Goal: Task Accomplishment & Management: Manage account settings

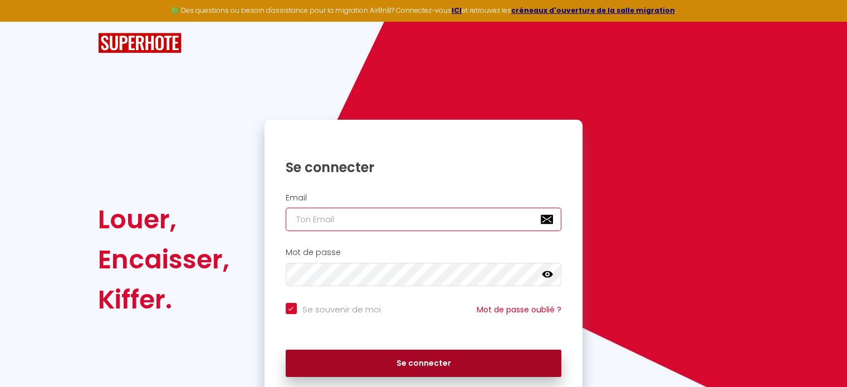
type input "[EMAIL_ADDRESS][DOMAIN_NAME]"
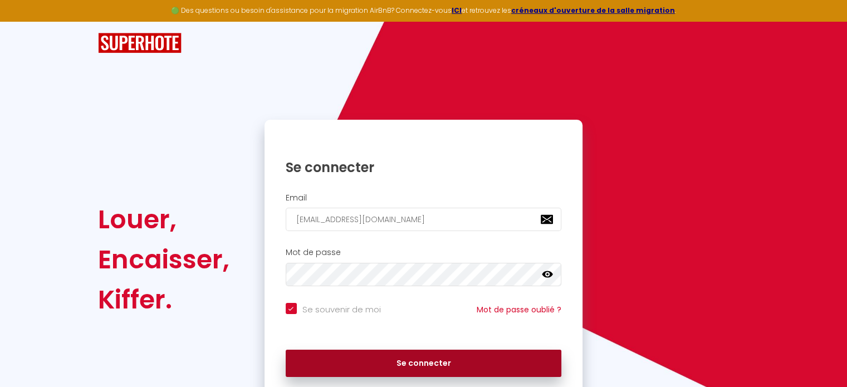
click at [391, 367] on button "Se connecter" at bounding box center [424, 364] width 276 height 28
checkbox input "true"
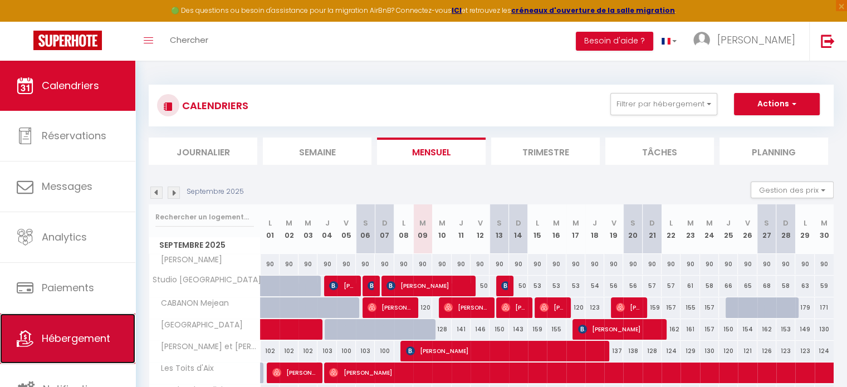
click at [82, 348] on link "Hébergement" at bounding box center [67, 339] width 135 height 50
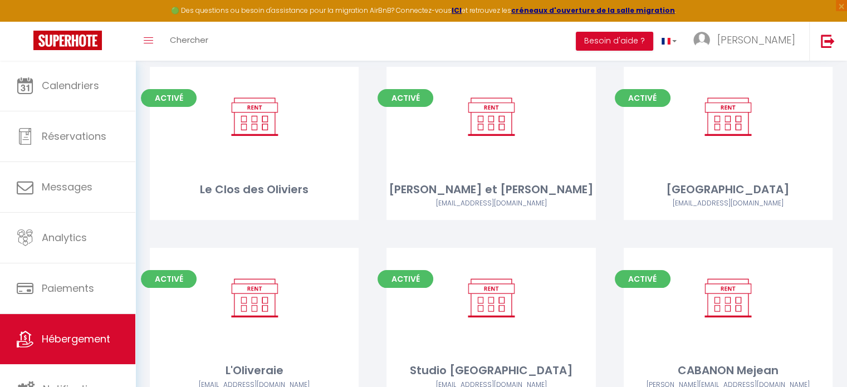
scroll to position [167, 0]
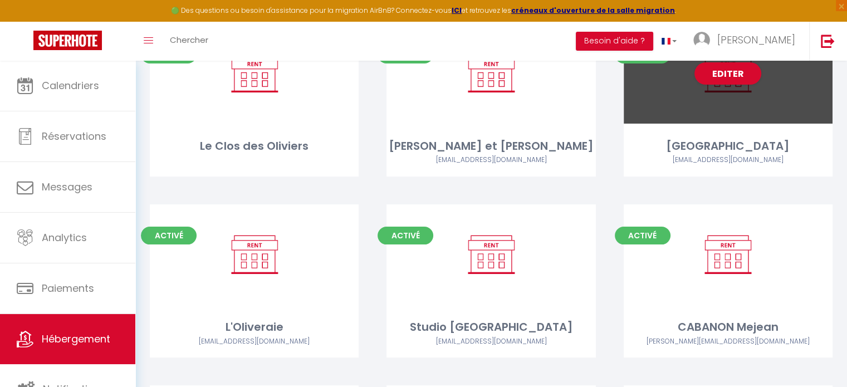
click at [749, 89] on div "Editer" at bounding box center [728, 73] width 209 height 100
click at [744, 79] on link "Editer" at bounding box center [728, 73] width 67 height 22
select select "3"
select select "2"
select select "1"
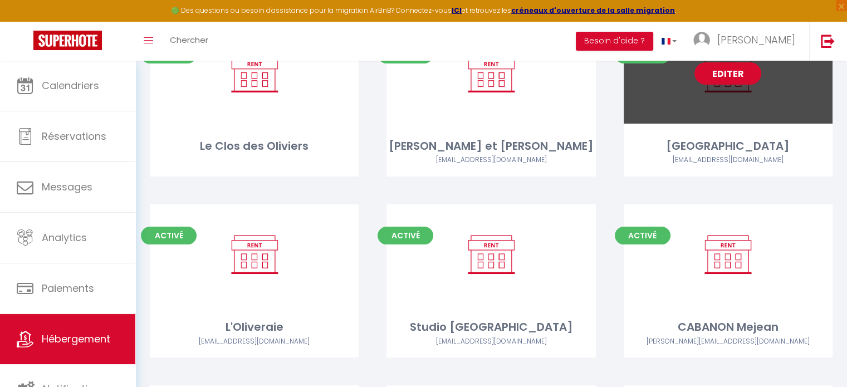
select select "1"
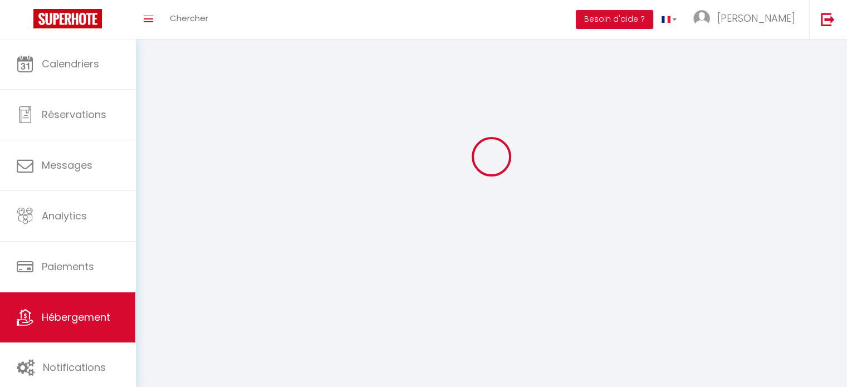
select select
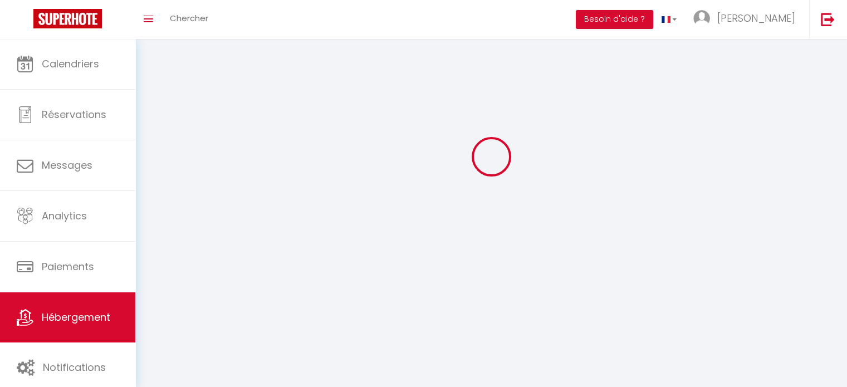
checkbox input "false"
select select
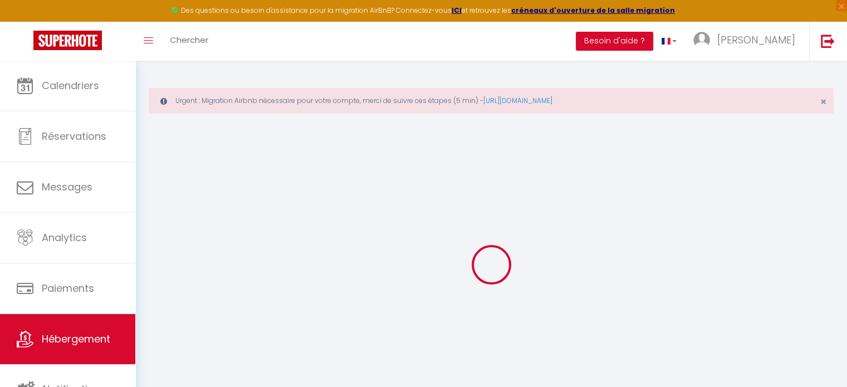
select select "35430"
select select
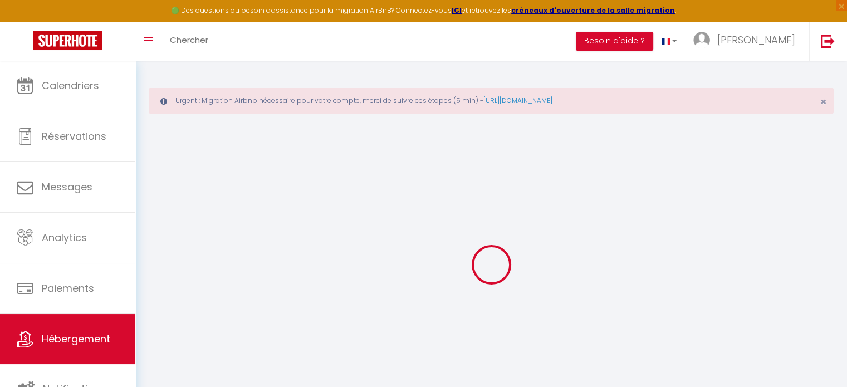
select select
checkbox input "true"
checkbox input "false"
checkbox input "true"
checkbox input "false"
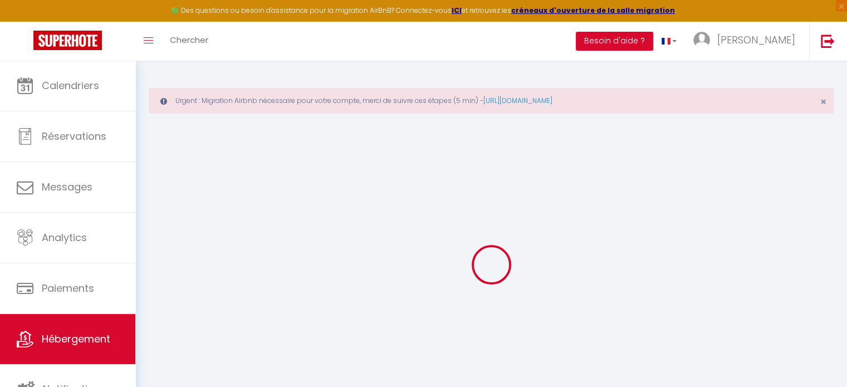
checkbox input "true"
checkbox input "false"
checkbox input "true"
checkbox input "false"
select select "17:00"
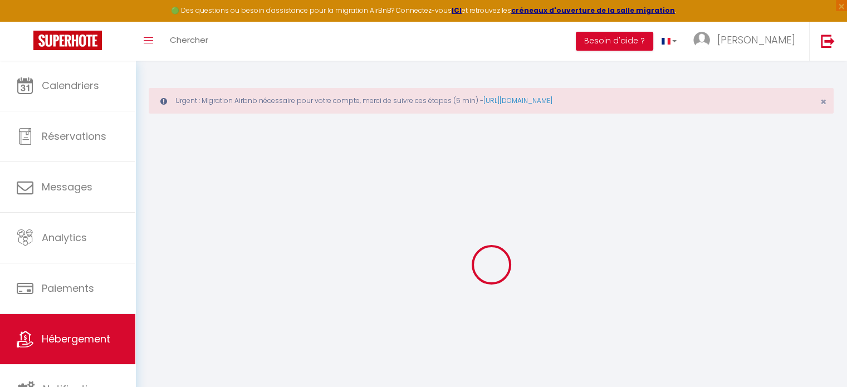
select select "23:45"
select select "10:00"
select select "30"
select select "120"
checkbox input "true"
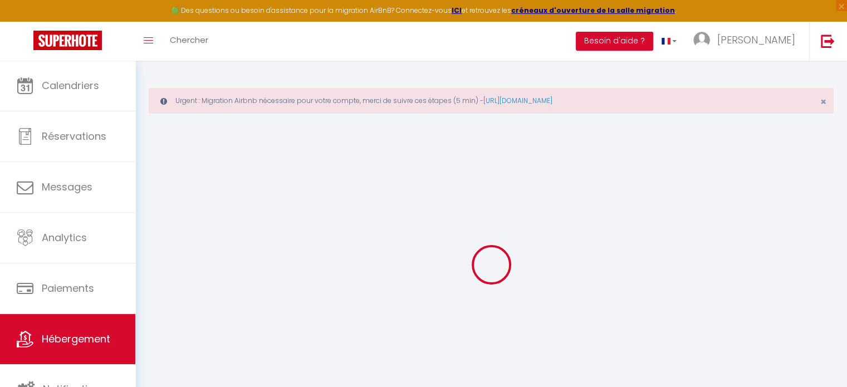
checkbox input "false"
checkbox input "true"
checkbox input "false"
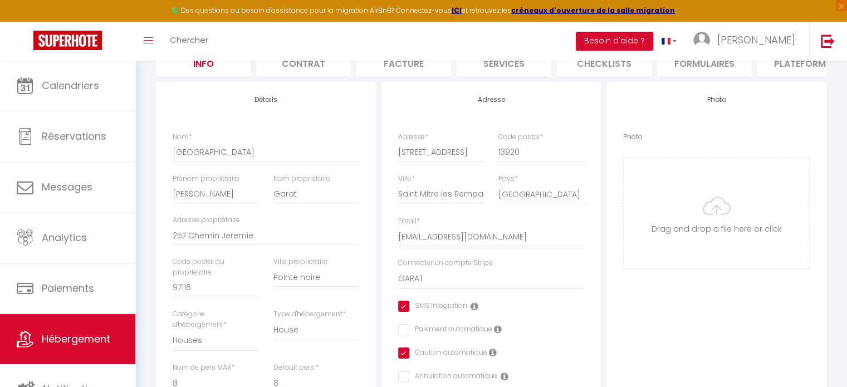
scroll to position [56, 0]
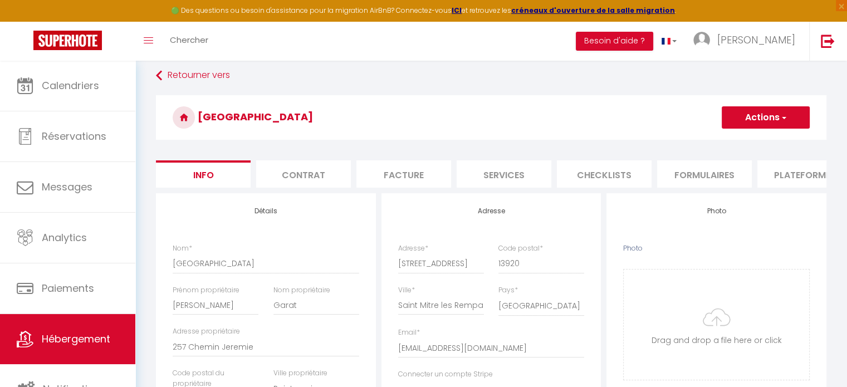
click at [787, 177] on li "Plateformes" at bounding box center [805, 173] width 95 height 27
checkbox input "true"
checkbox input "false"
checkbox input "true"
checkbox input "false"
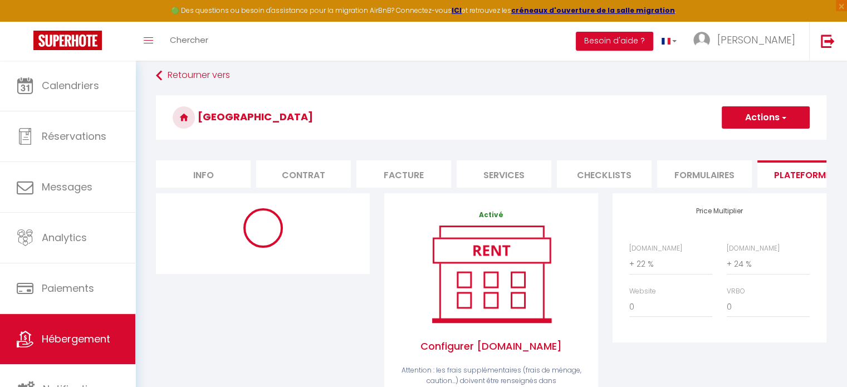
select select "365"
select select "EUR"
select select "17006-1331112242321236348"
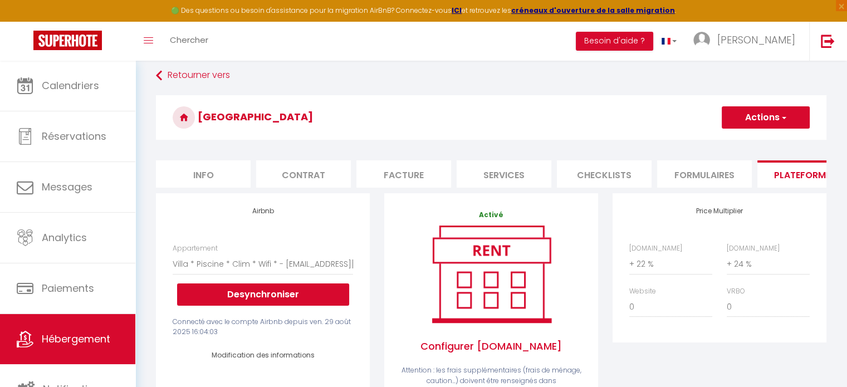
click at [314, 175] on li "Contrat" at bounding box center [303, 173] width 95 height 27
checkbox input "true"
checkbox input "false"
checkbox input "true"
checkbox input "false"
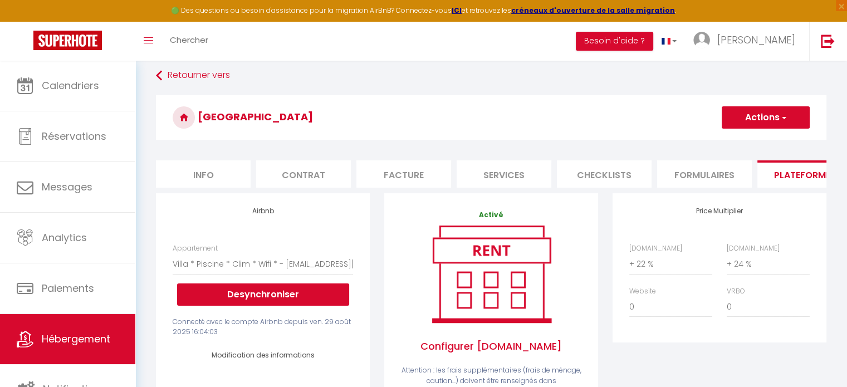
checkbox input "true"
checkbox input "false"
checkbox input "true"
checkbox input "false"
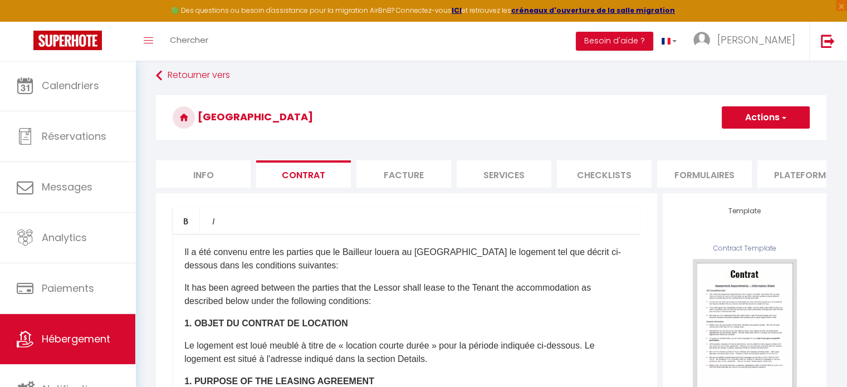
click at [188, 180] on li "Info" at bounding box center [203, 173] width 95 height 27
checkbox input "true"
checkbox input "false"
checkbox input "true"
checkbox input "false"
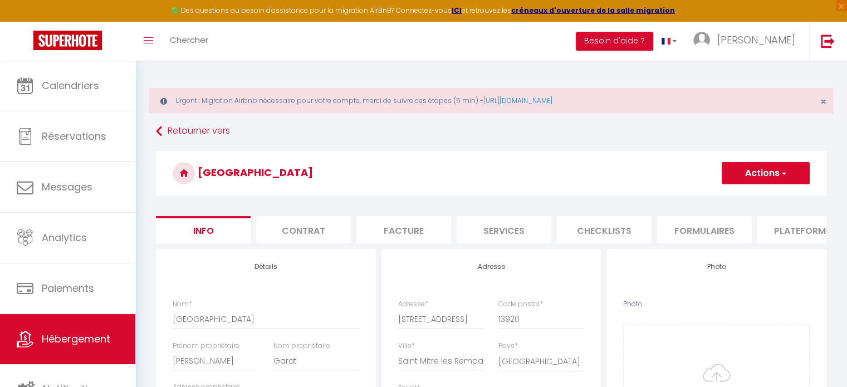
click at [523, 229] on li "Services" at bounding box center [504, 229] width 95 height 27
select select
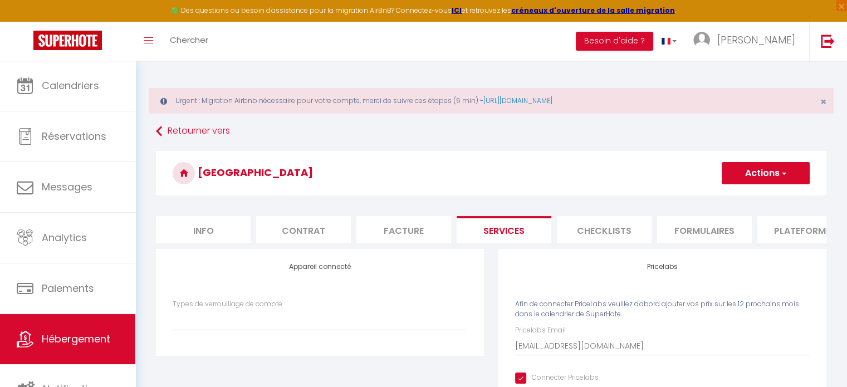
click at [613, 229] on li "Checklists" at bounding box center [604, 229] width 95 height 27
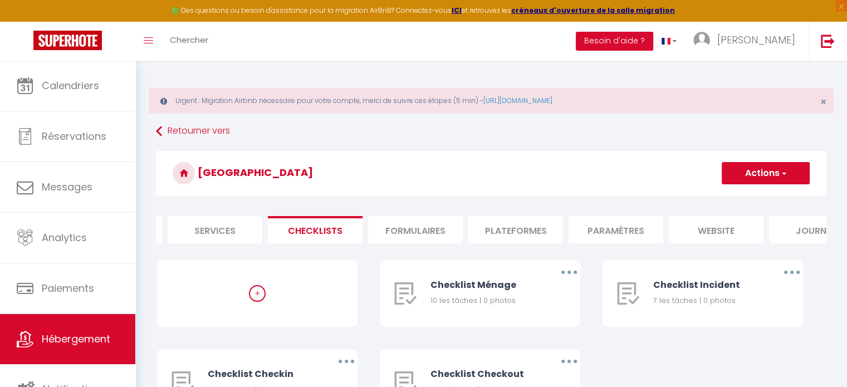
scroll to position [0, 294]
click at [602, 230] on li "Paramètres" at bounding box center [611, 229] width 95 height 27
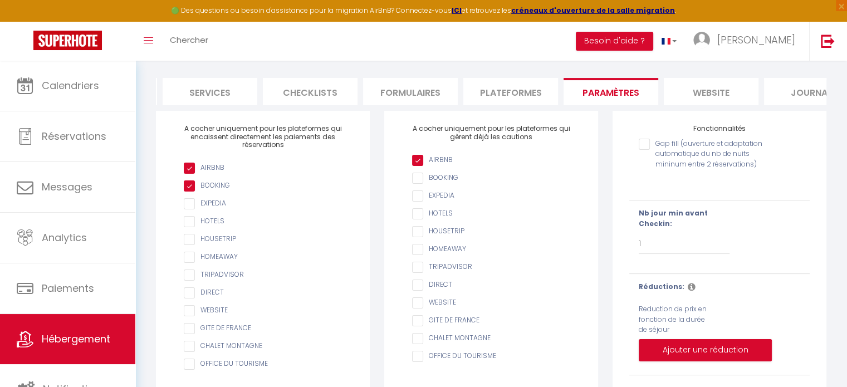
scroll to position [167, 0]
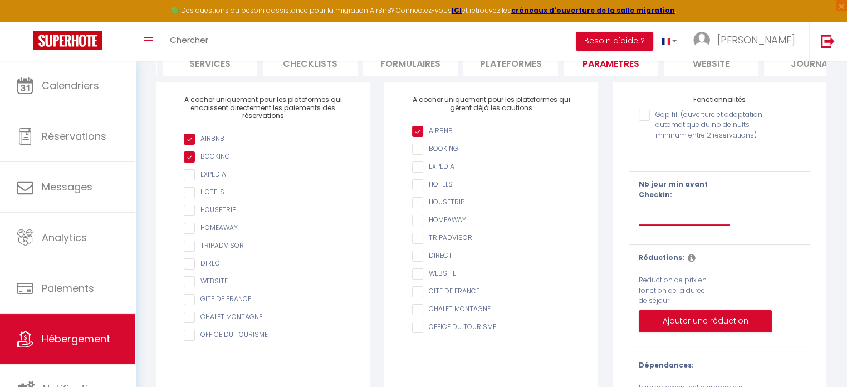
click at [651, 226] on select "Pas de limite 1 2 3 4 5 6 7" at bounding box center [684, 214] width 91 height 21
select select
click at [639, 212] on select "Pas de limite 1 2 3 4 5 6 7" at bounding box center [684, 214] width 91 height 21
checkbox input "false"
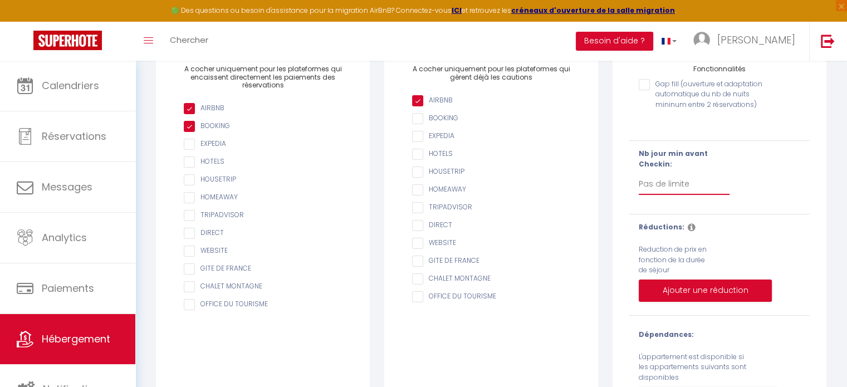
scroll to position [223, 0]
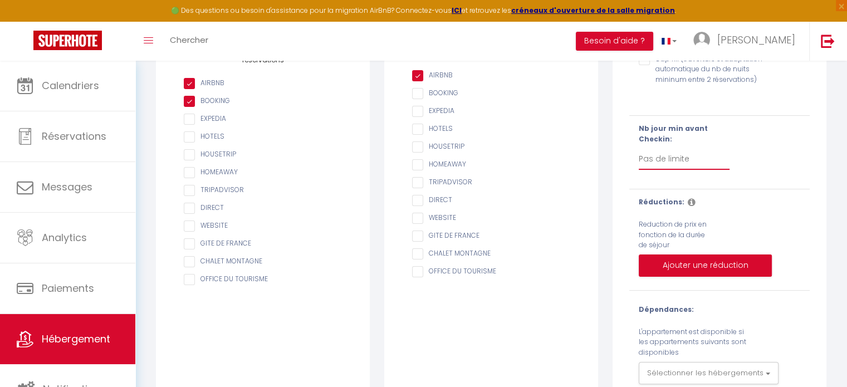
click at [648, 164] on select "Pas de limite 1 2 3 4 5 6 7" at bounding box center [684, 159] width 91 height 21
select select "1"
click at [639, 157] on select "Pas de limite 1 2 3 4 5 6 7" at bounding box center [684, 159] width 91 height 21
checkbox input "false"
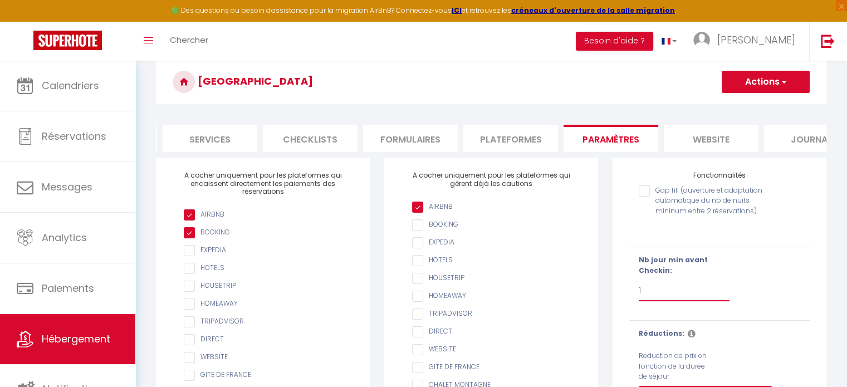
scroll to position [0, 0]
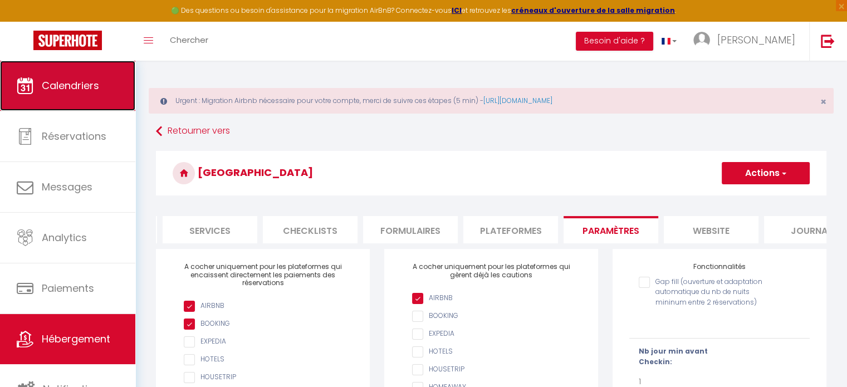
click at [90, 80] on span "Calendriers" at bounding box center [70, 86] width 57 height 14
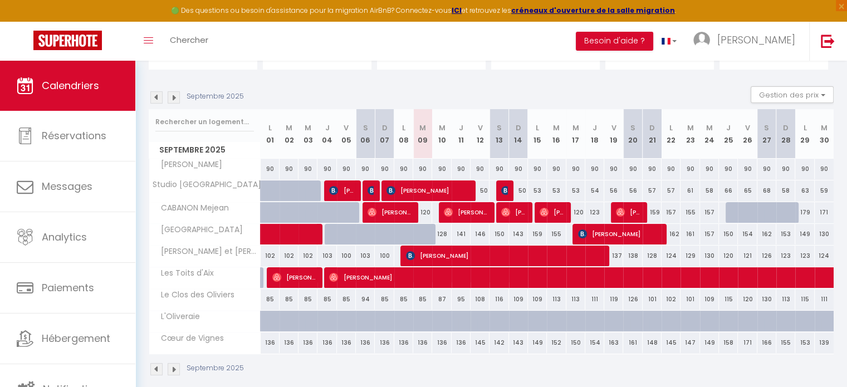
scroll to position [154, 0]
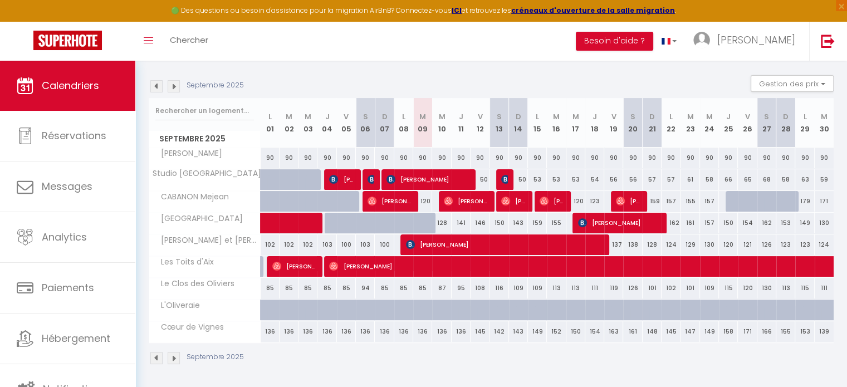
click at [427, 224] on div at bounding box center [429, 229] width 19 height 21
type input "119"
type input "[DATE] Septembre 2025"
type input "Mer 10 Septembre 2025"
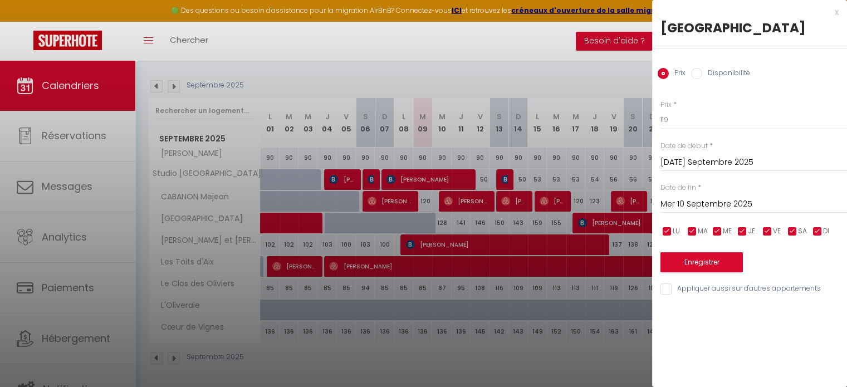
click at [699, 75] on input "Disponibilité" at bounding box center [696, 73] width 11 height 11
radio input "true"
radio input "false"
click at [712, 262] on button "Enregistrer" at bounding box center [702, 263] width 82 height 20
